Goal: Find specific page/section

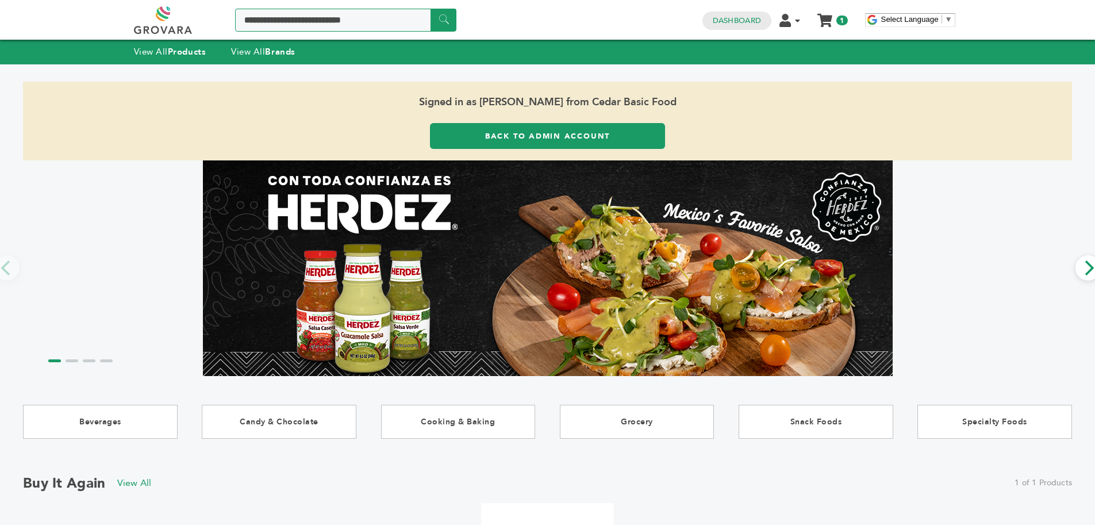
click at [352, 21] on input "Search a product or brand..." at bounding box center [345, 20] width 221 height 23
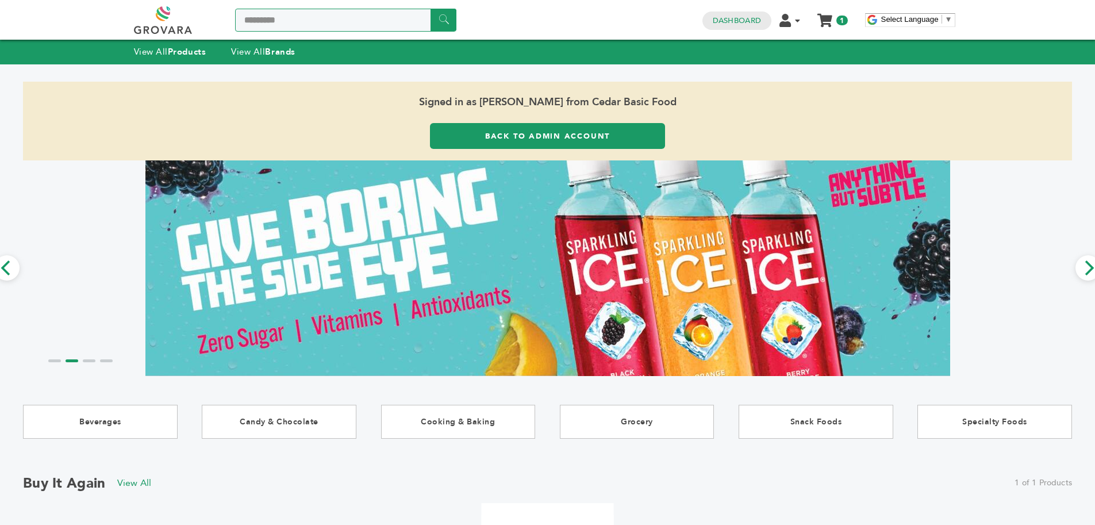
type input "*********"
click at [430, 9] on input "******" at bounding box center [443, 20] width 26 height 22
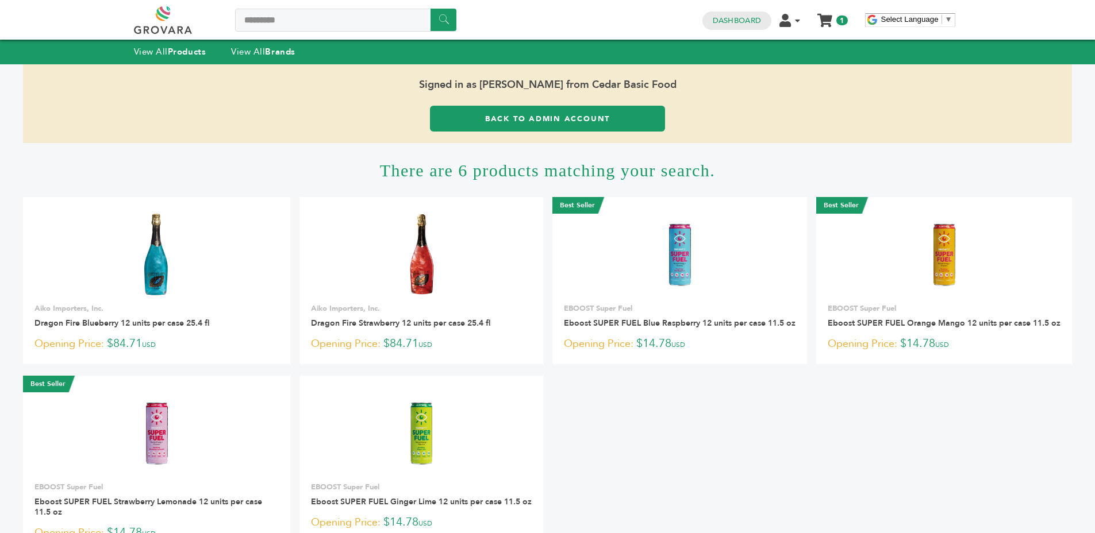
click at [503, 115] on link "Back to Admin Account" at bounding box center [547, 119] width 235 height 26
